Goal: Task Accomplishment & Management: Use online tool/utility

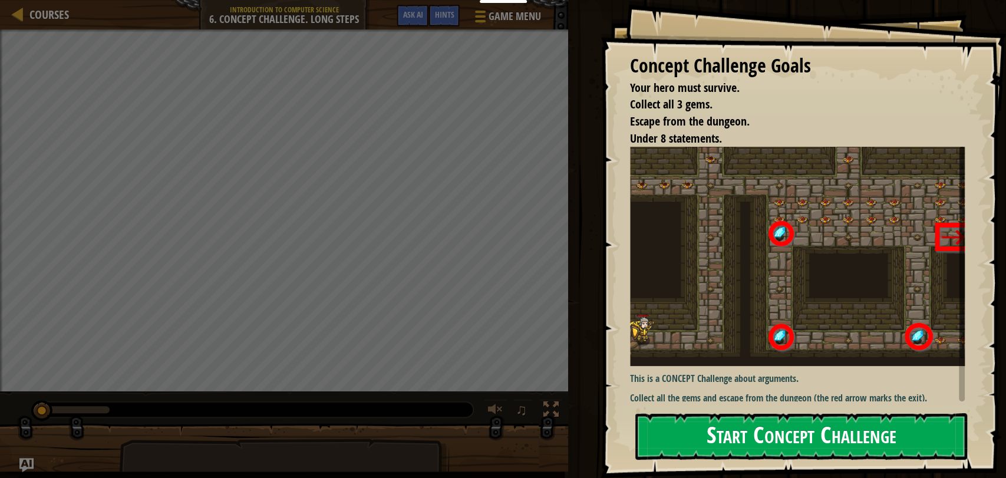
click at [782, 441] on button "Start Concept Challenge" at bounding box center [801, 436] width 332 height 47
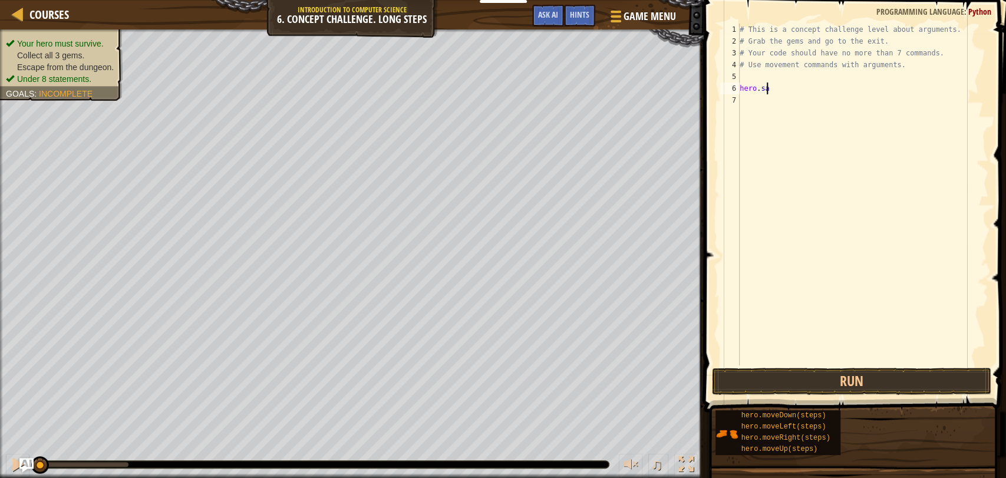
scroll to position [5, 2]
type textarea "hero.say(True)"
click at [790, 380] on button "Run" at bounding box center [851, 381] width 279 height 27
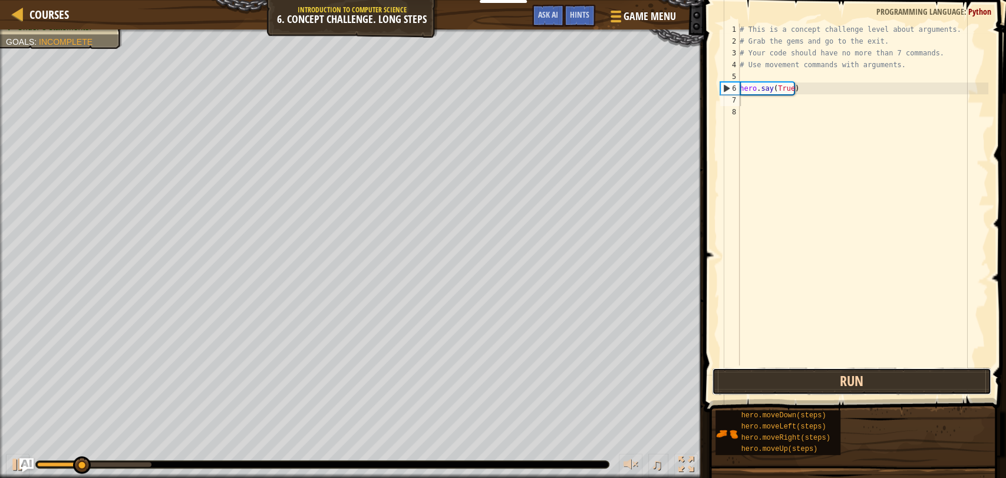
click at [789, 378] on button "Run" at bounding box center [851, 381] width 279 height 27
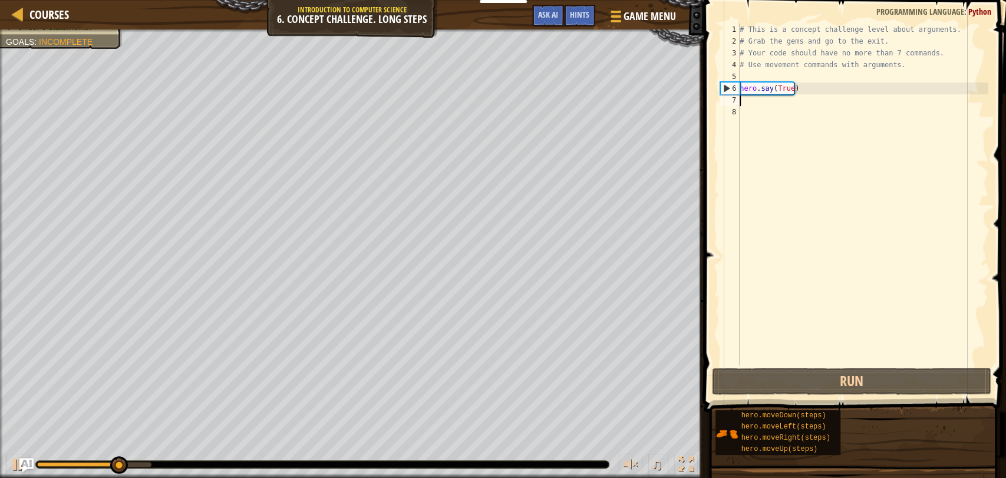
click at [773, 89] on div "# This is a concept challenge level about arguments. # Grab the gems and go to …" at bounding box center [862, 206] width 251 height 365
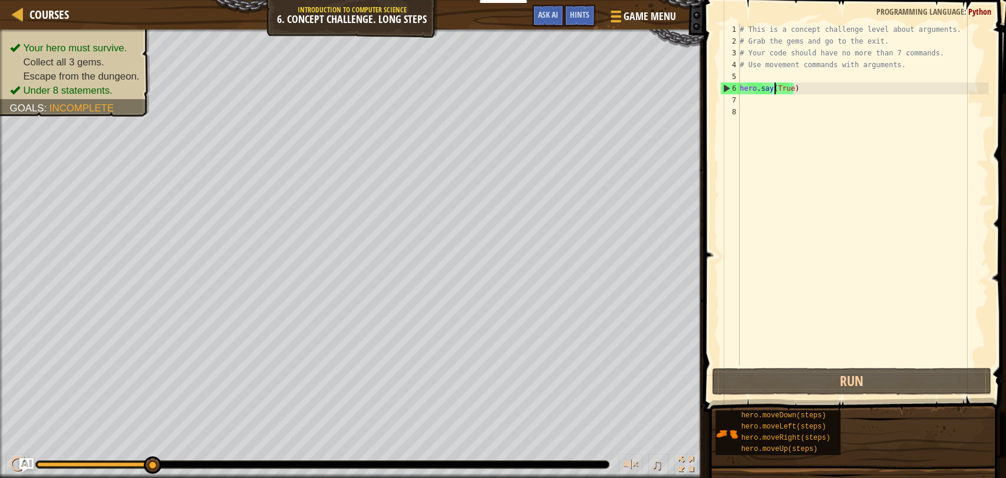
scroll to position [5, 3]
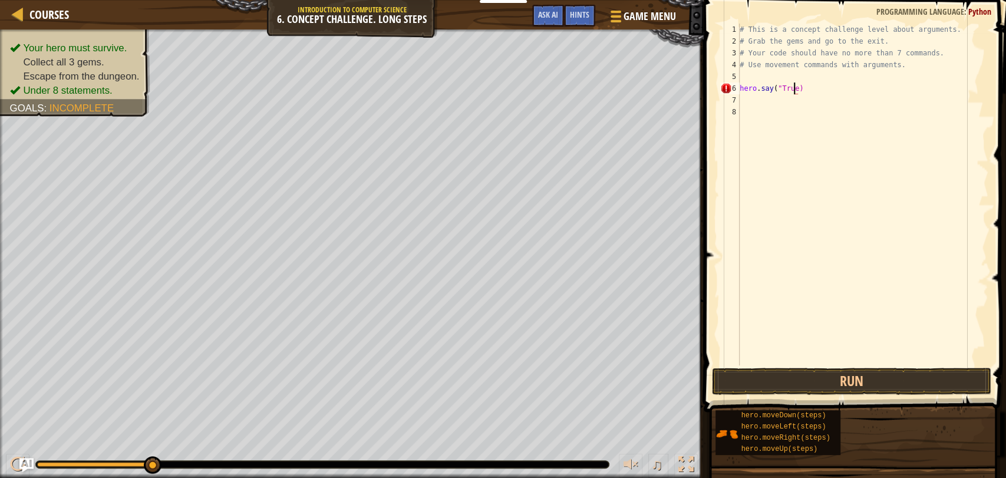
click at [792, 86] on div "# This is a concept challenge level about arguments. # Grab the gems and go to …" at bounding box center [862, 206] width 251 height 365
click at [843, 376] on button "Run" at bounding box center [851, 381] width 279 height 27
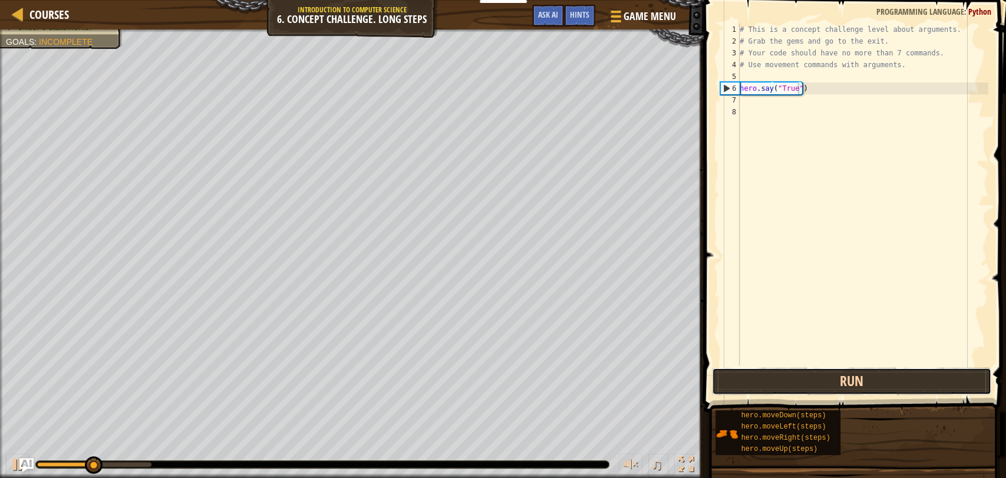
click at [837, 378] on button "Run" at bounding box center [851, 381] width 279 height 27
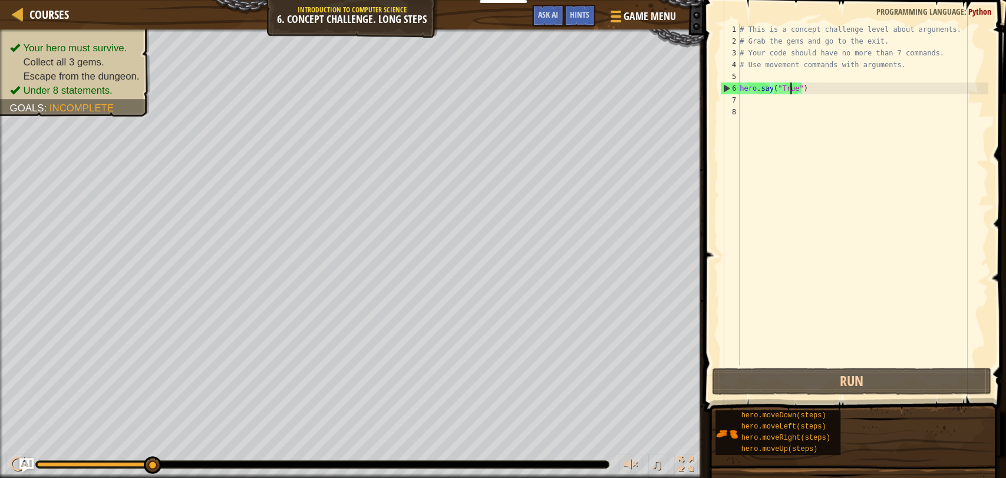
click at [791, 87] on div "# This is a concept challenge level about arguments. # Grab the gems and go to …" at bounding box center [862, 206] width 251 height 365
click at [795, 92] on div "# This is a concept challenge level about arguments. # Grab the gems and go to …" at bounding box center [862, 206] width 251 height 365
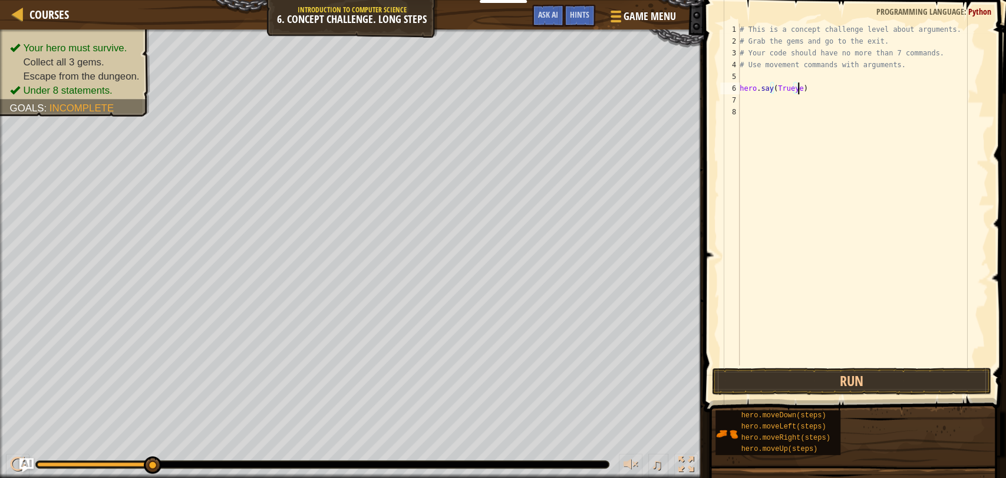
type textarea "hero.say(Trueyes)"
click at [789, 91] on div "# This is a concept challenge level about arguments. # Grab the gems and go to …" at bounding box center [862, 206] width 251 height 365
click at [802, 90] on div "# This is a concept challenge level about arguments. # Grab the gems and go to …" at bounding box center [862, 206] width 251 height 365
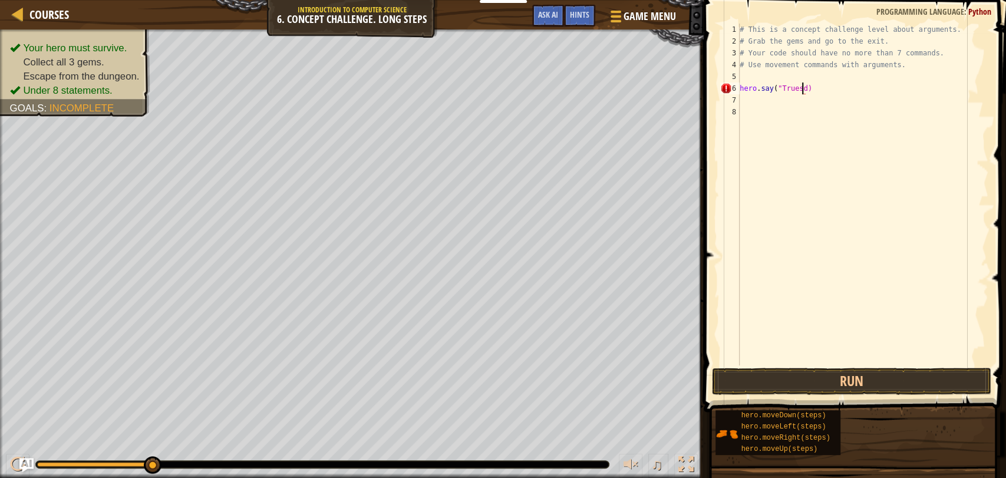
scroll to position [5, 5]
type textarea "hero.say("Truesdsd")"
click at [883, 375] on button "Run" at bounding box center [851, 381] width 279 height 27
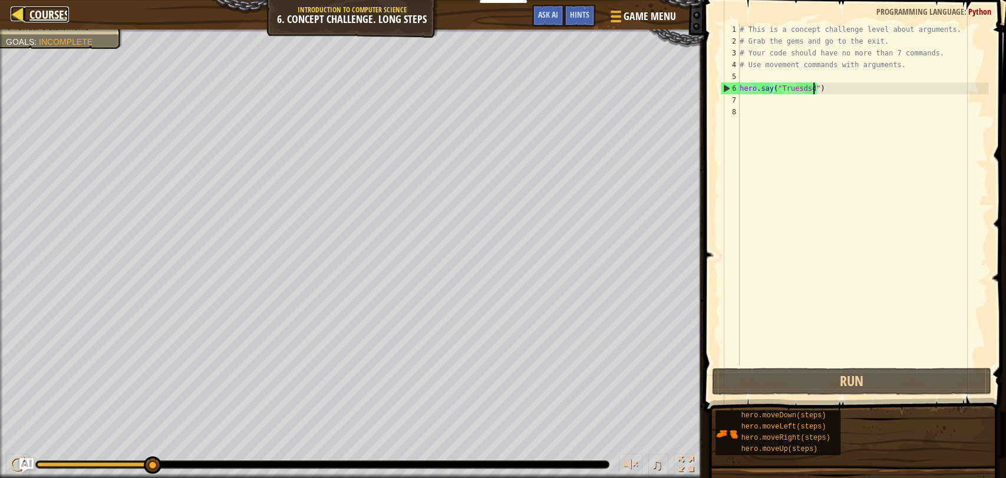
click at [11, 15] on div at bounding box center [18, 13] width 15 height 15
